Goal: Book appointment/travel/reservation

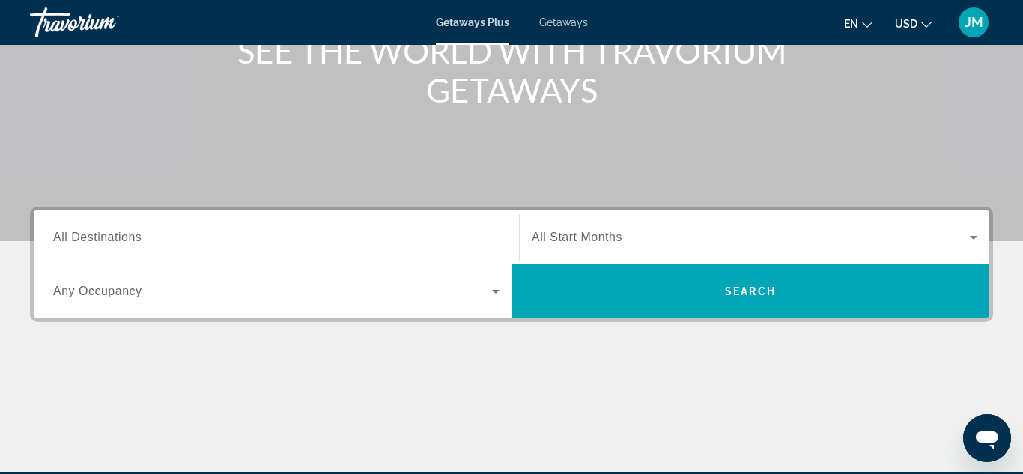
scroll to position [240, 0]
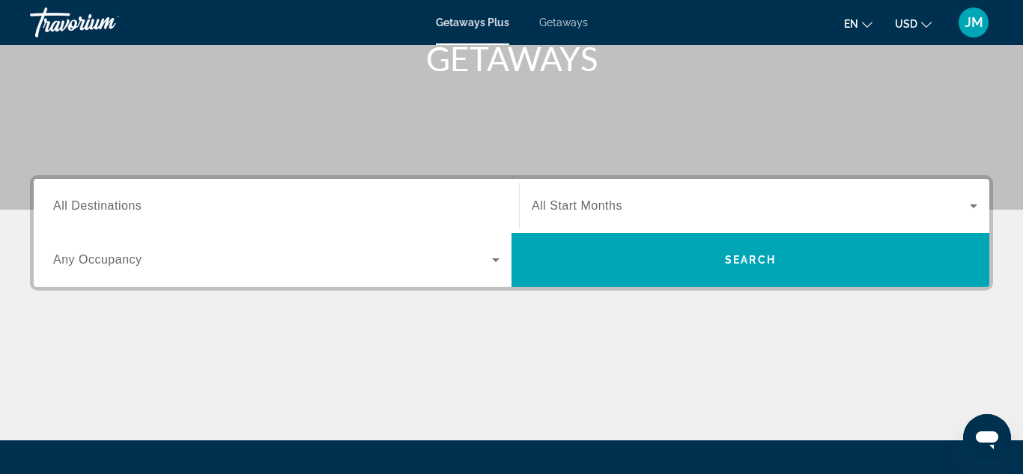
click at [132, 211] on span "All Destinations" at bounding box center [97, 205] width 88 height 13
click at [132, 211] on input "Destination All Destinations" at bounding box center [276, 207] width 446 height 18
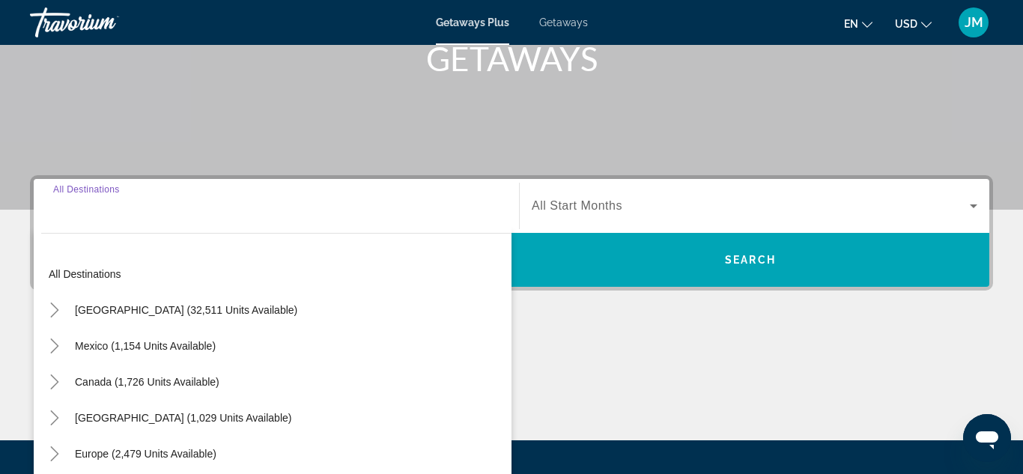
scroll to position [366, 0]
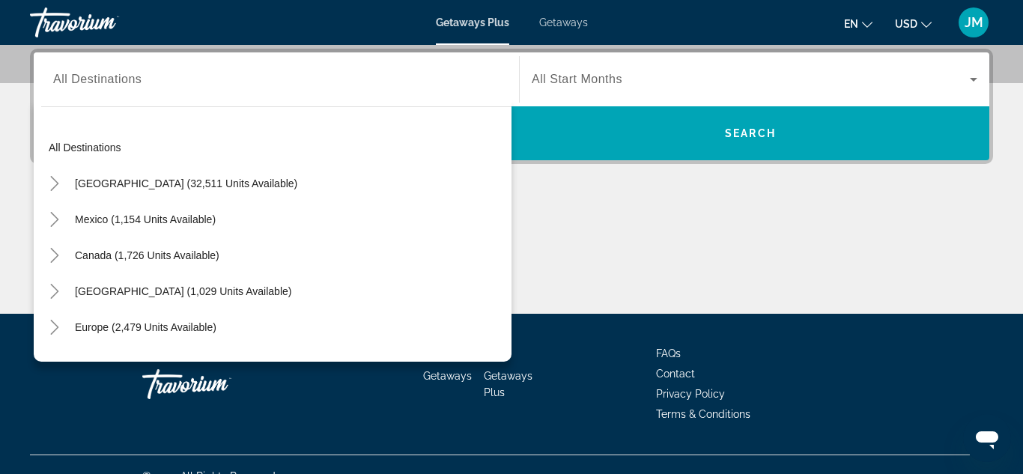
click at [82, 99] on div "All destinations [GEOGRAPHIC_DATA] (32,511 units available) [GEOGRAPHIC_DATA] (…" at bounding box center [273, 230] width 478 height 263
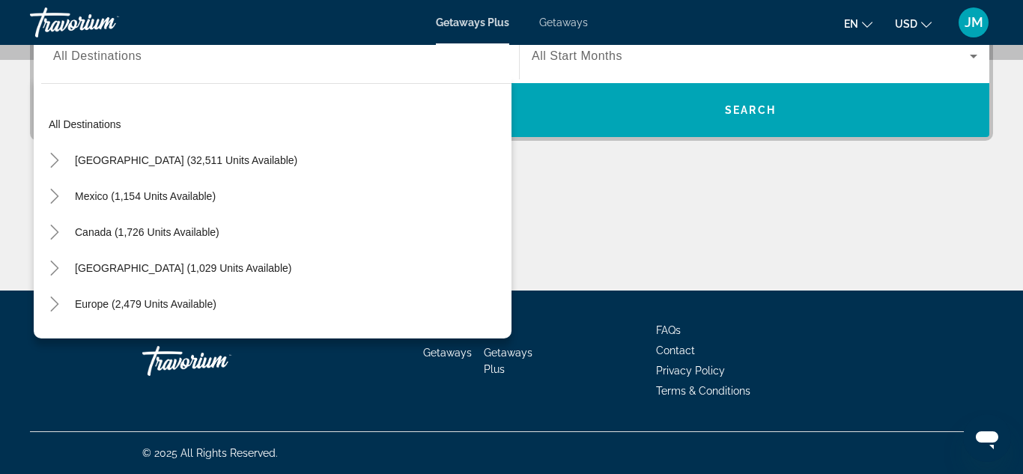
click at [592, 193] on div "Main content" at bounding box center [511, 234] width 963 height 112
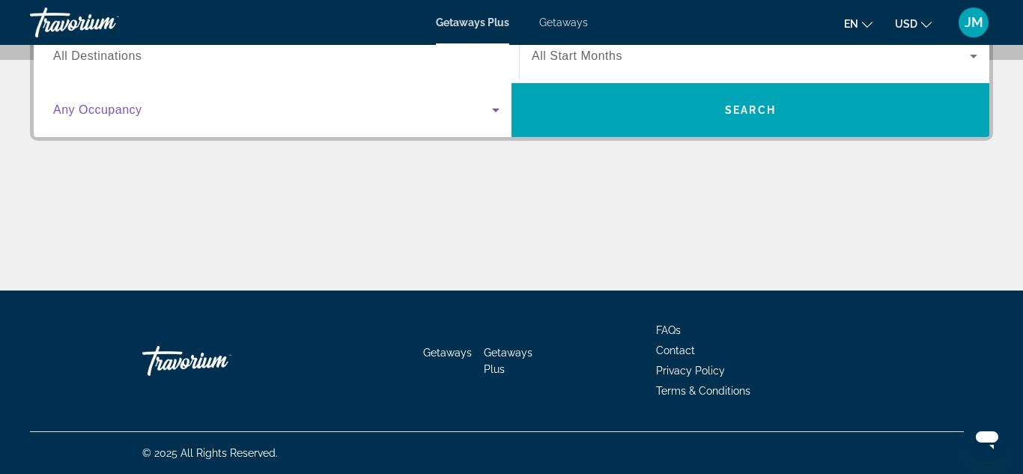
click at [495, 109] on icon "Search widget" at bounding box center [495, 111] width 7 height 4
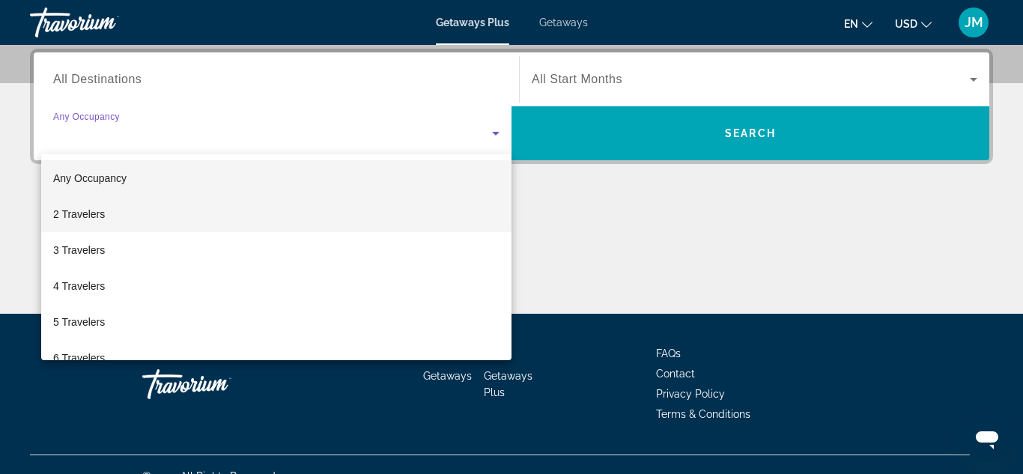
click at [180, 221] on mat-option "2 Travelers" at bounding box center [276, 214] width 470 height 36
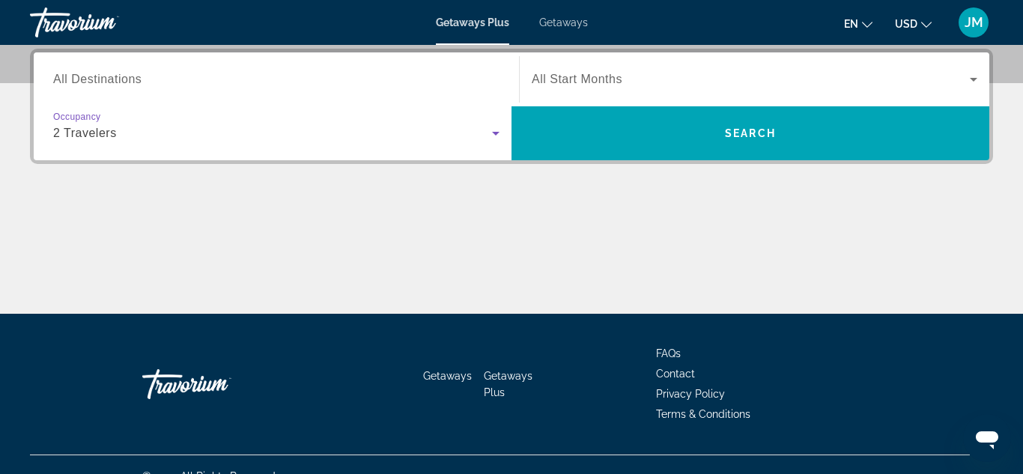
click at [318, 88] on div "Search widget" at bounding box center [276, 79] width 446 height 43
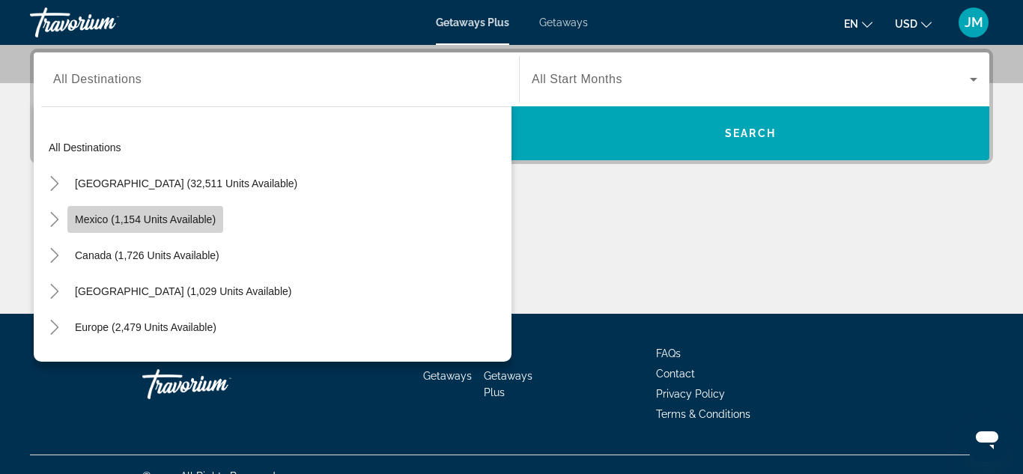
click at [177, 222] on span "Mexico (1,154 units available)" at bounding box center [145, 219] width 141 height 12
type input "**********"
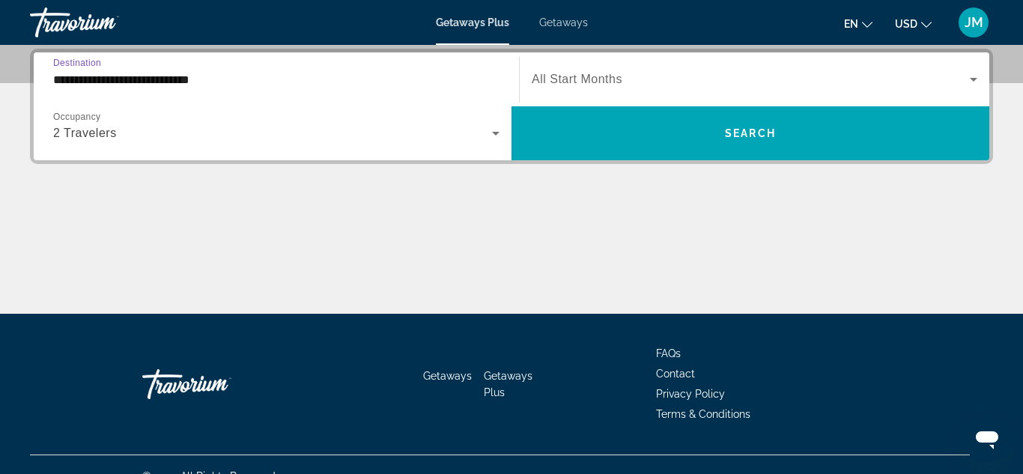
click at [973, 82] on icon "Search widget" at bounding box center [974, 79] width 18 height 18
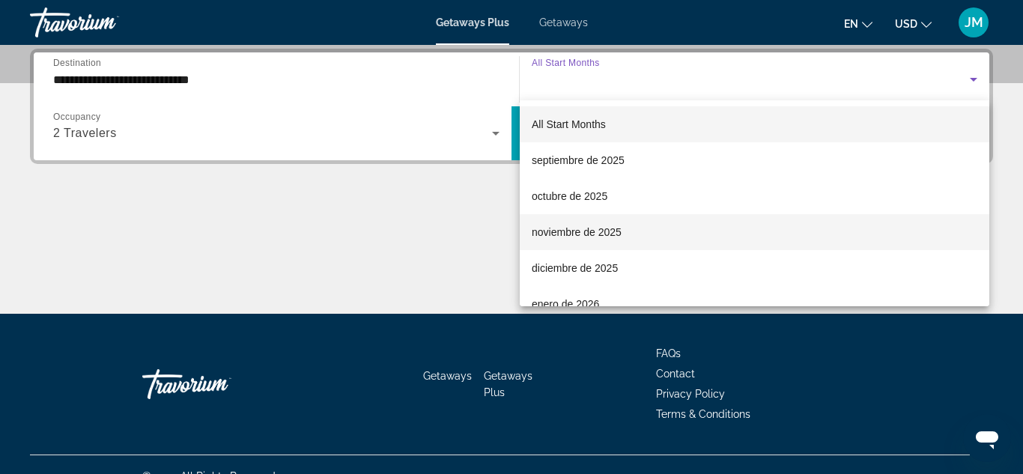
click at [803, 240] on mat-option "noviembre de 2025" at bounding box center [755, 232] width 470 height 36
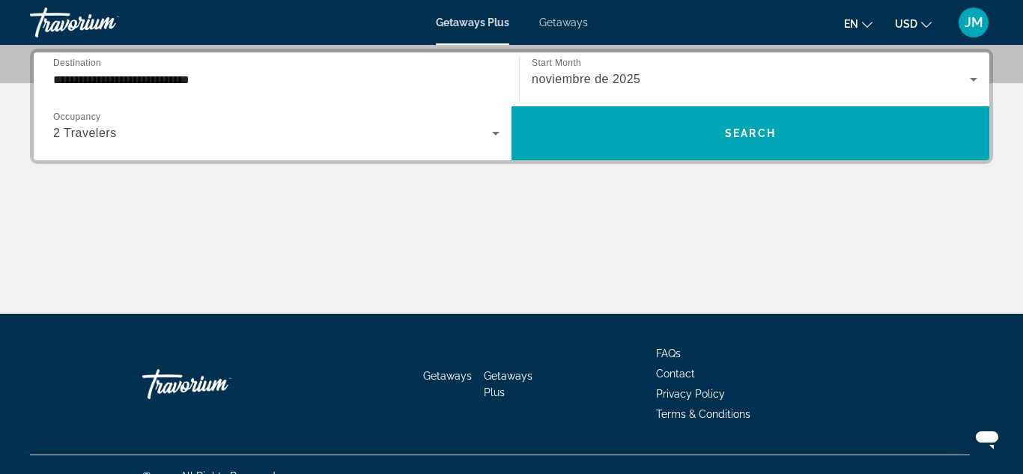
click at [803, 240] on div "Main content" at bounding box center [511, 257] width 963 height 112
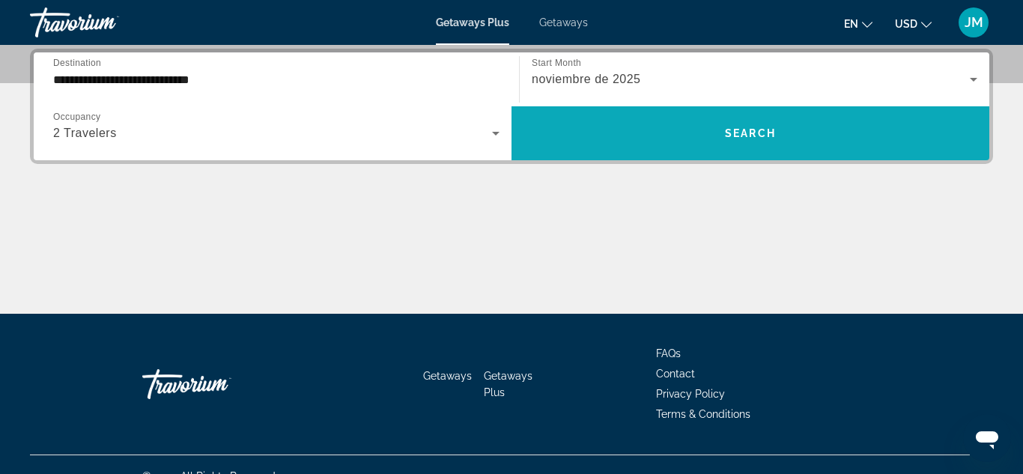
click at [717, 145] on span "Search widget" at bounding box center [751, 133] width 478 height 36
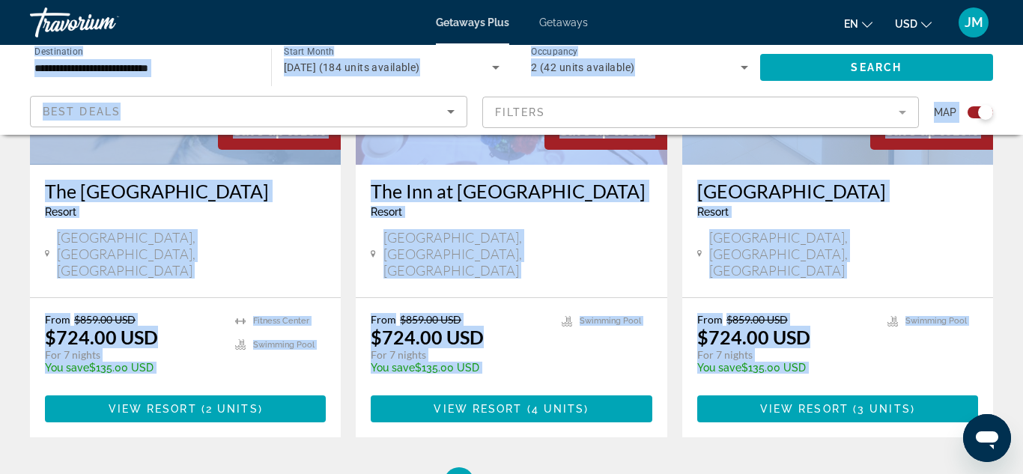
scroll to position [2480, 0]
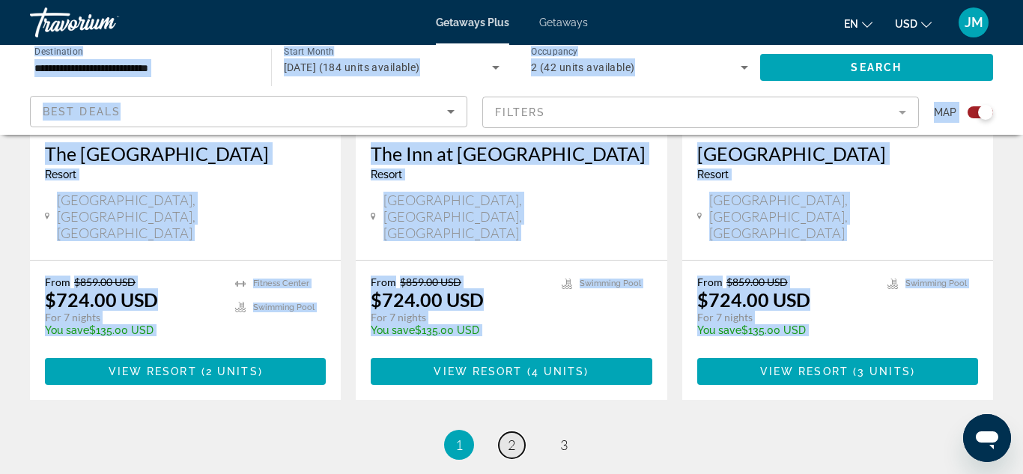
click at [512, 437] on span "2" at bounding box center [511, 445] width 7 height 16
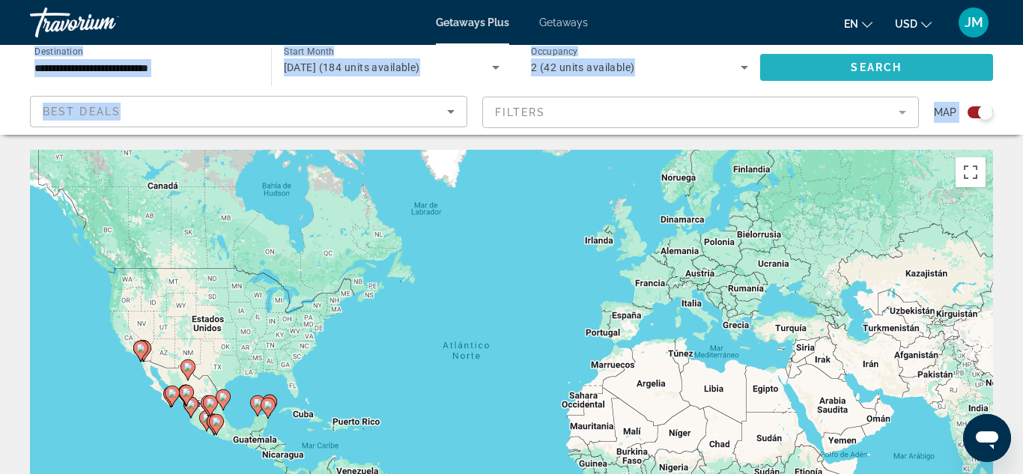
click at [834, 66] on span "Search widget" at bounding box center [877, 67] width 234 height 36
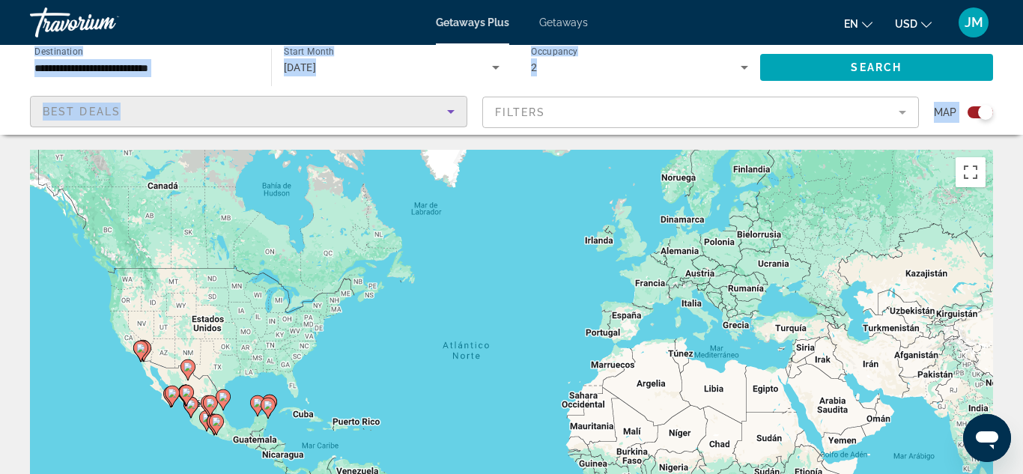
click at [449, 113] on icon "Sort by" at bounding box center [450, 112] width 7 height 4
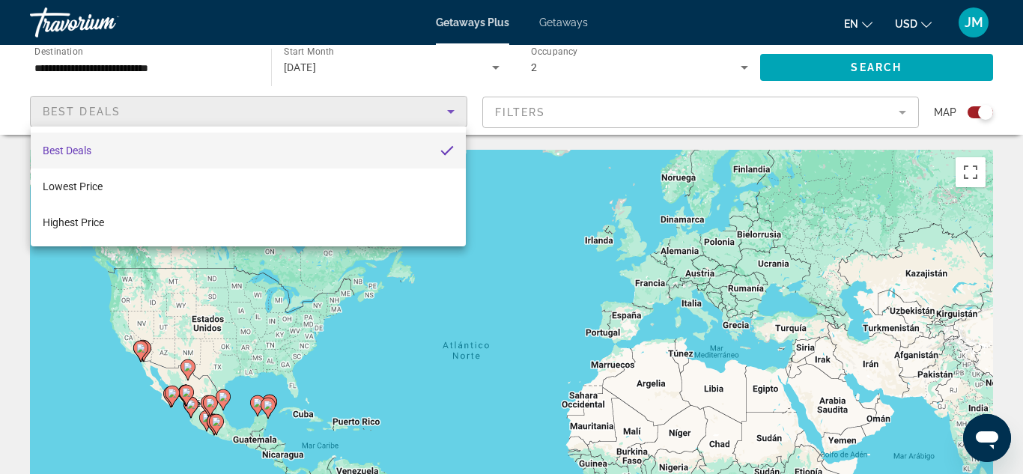
click at [452, 113] on div at bounding box center [511, 237] width 1023 height 474
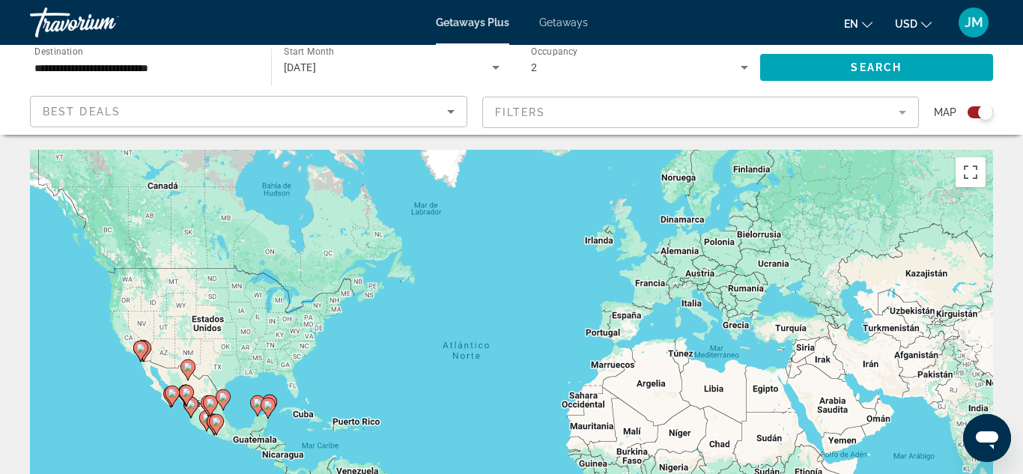
click at [902, 112] on mat-form-field "Filters" at bounding box center [700, 112] width 437 height 31
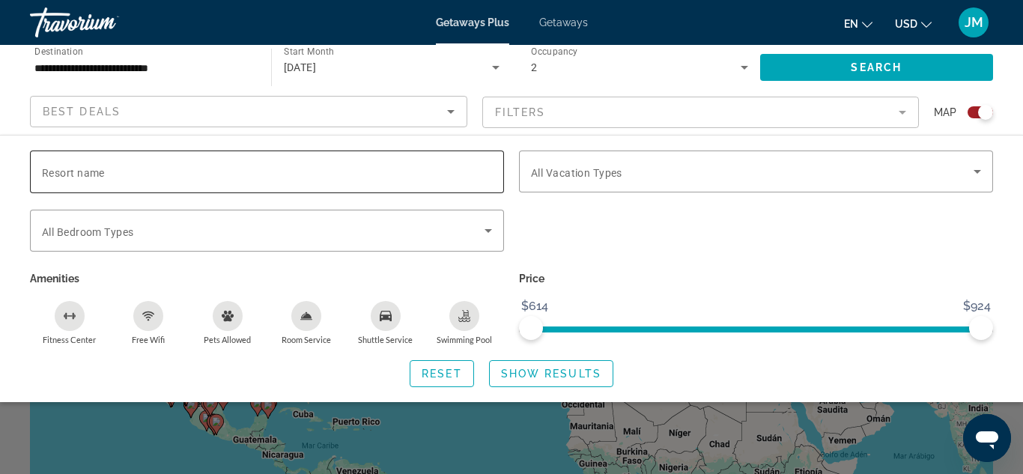
click at [225, 178] on input "Resort name" at bounding box center [267, 172] width 450 height 18
type input "**********"
click at [983, 169] on icon "Search widget" at bounding box center [977, 172] width 18 height 18
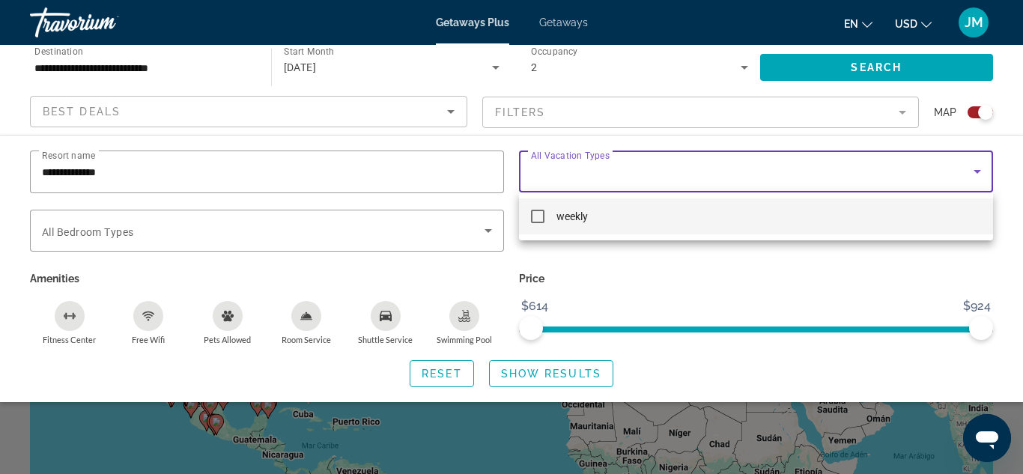
click at [878, 287] on div at bounding box center [511, 237] width 1023 height 474
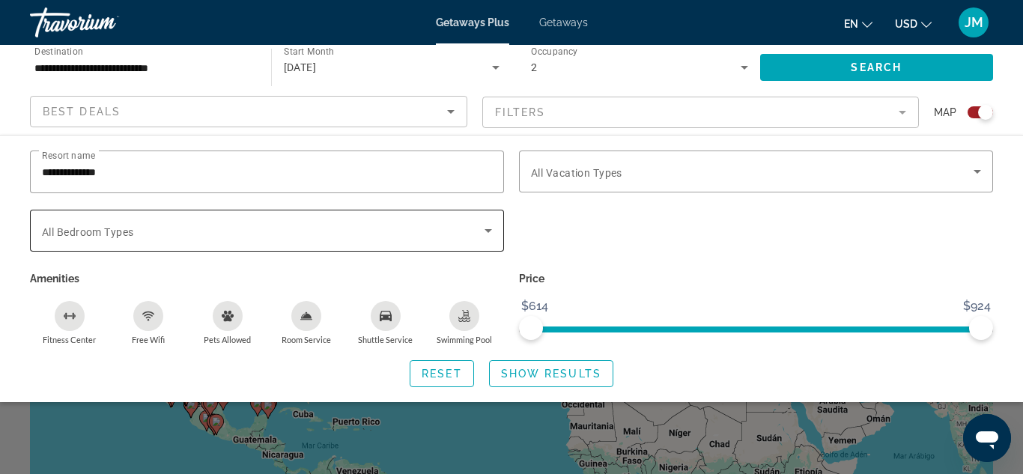
click at [488, 235] on icon "Search widget" at bounding box center [488, 231] width 18 height 18
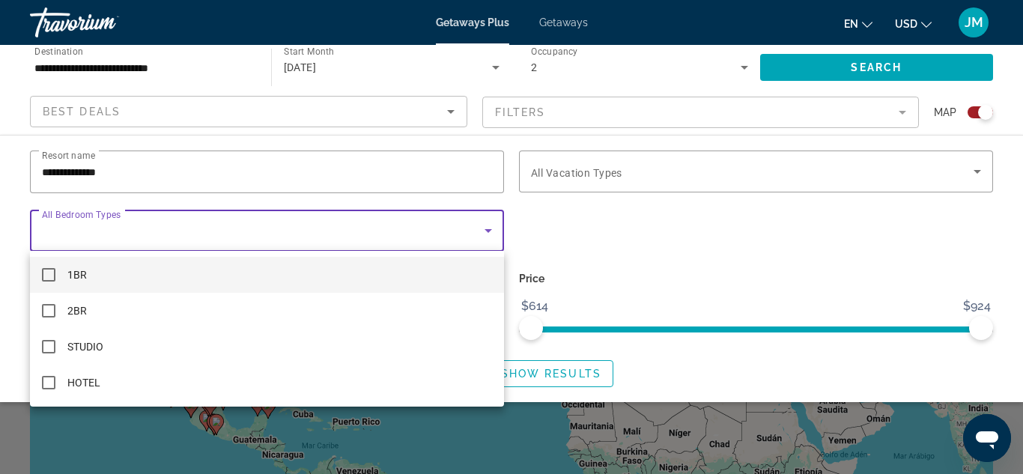
click at [694, 241] on div at bounding box center [511, 237] width 1023 height 474
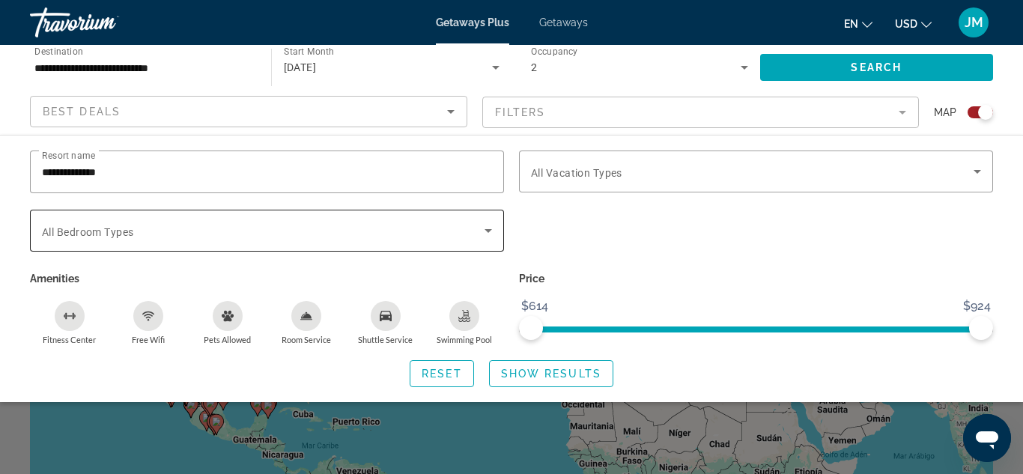
click at [488, 233] on icon "Search widget" at bounding box center [488, 231] width 18 height 18
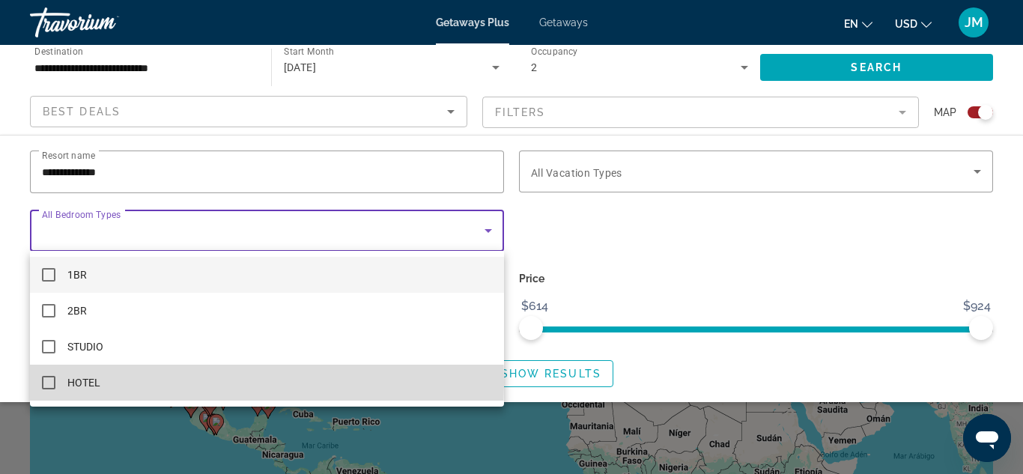
click at [49, 383] on mat-pseudo-checkbox at bounding box center [48, 382] width 13 height 13
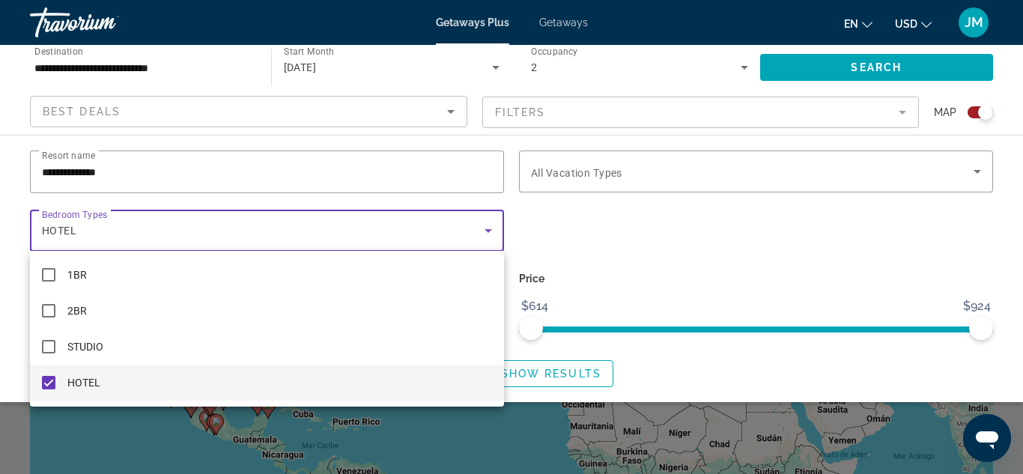
click at [595, 260] on div at bounding box center [511, 237] width 1023 height 474
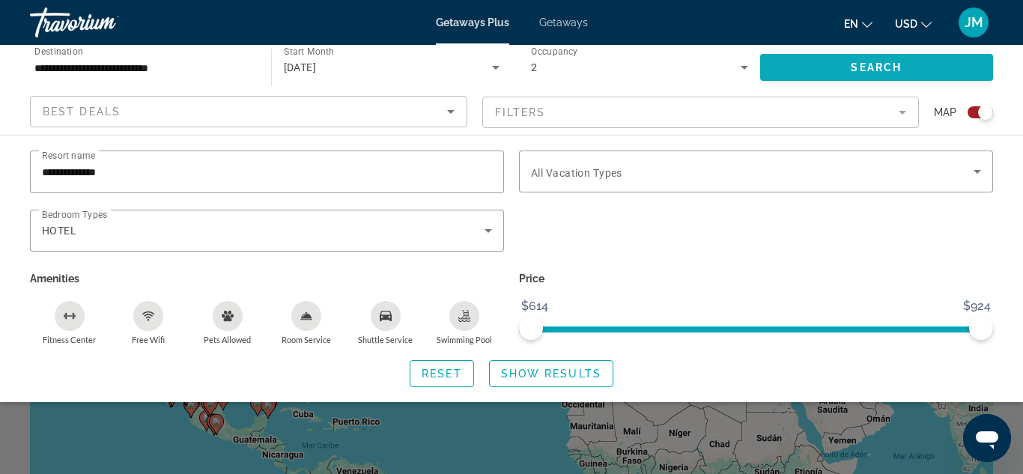
click at [882, 67] on span "Search" at bounding box center [876, 67] width 51 height 12
